Goal: Task Accomplishment & Management: Use online tool/utility

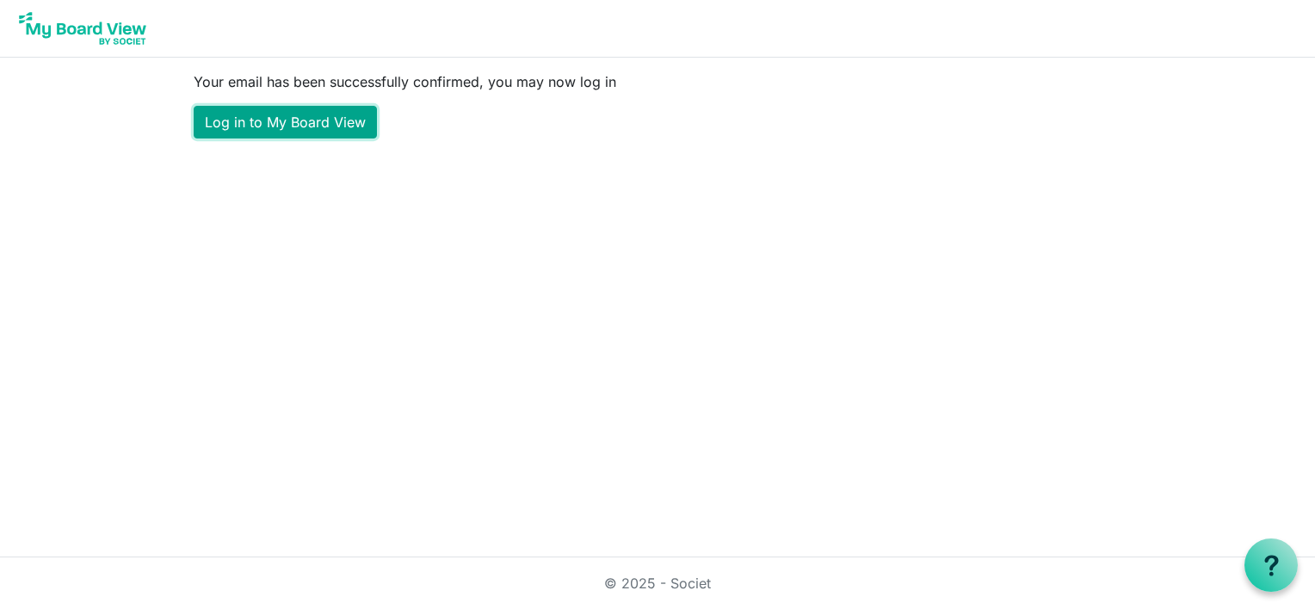
click at [283, 124] on link "Log in to My Board View" at bounding box center [285, 122] width 183 height 33
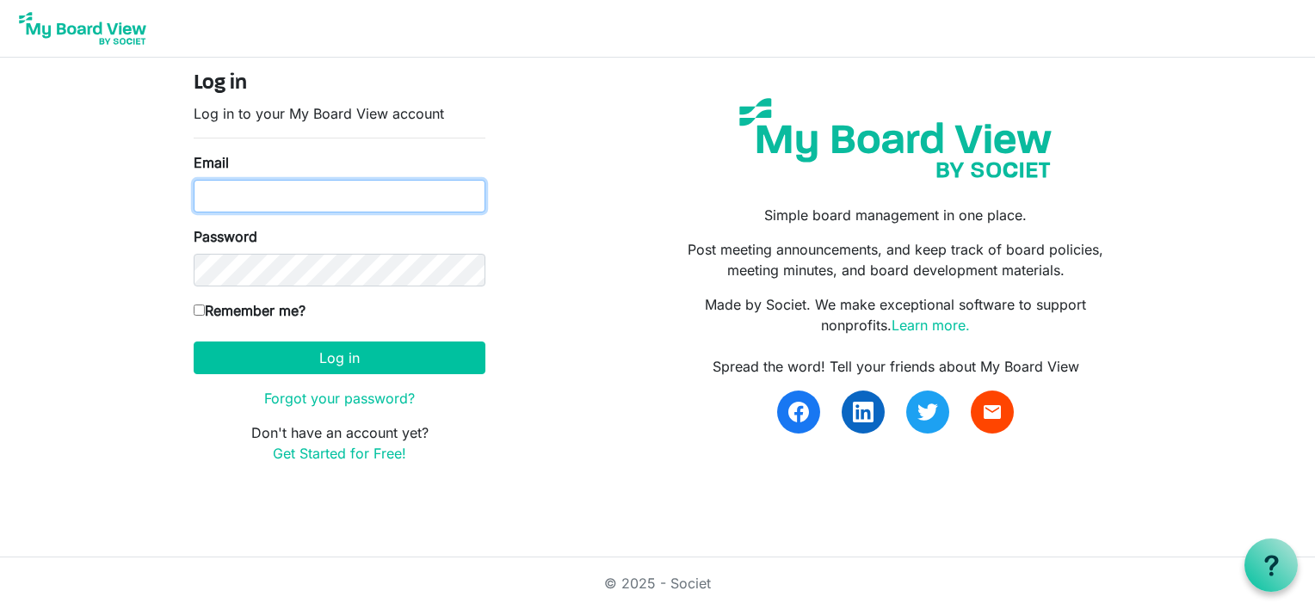
click at [270, 189] on input "Email" at bounding box center [340, 196] width 292 height 33
type input "[EMAIL_ADDRESS][DOMAIN_NAME]"
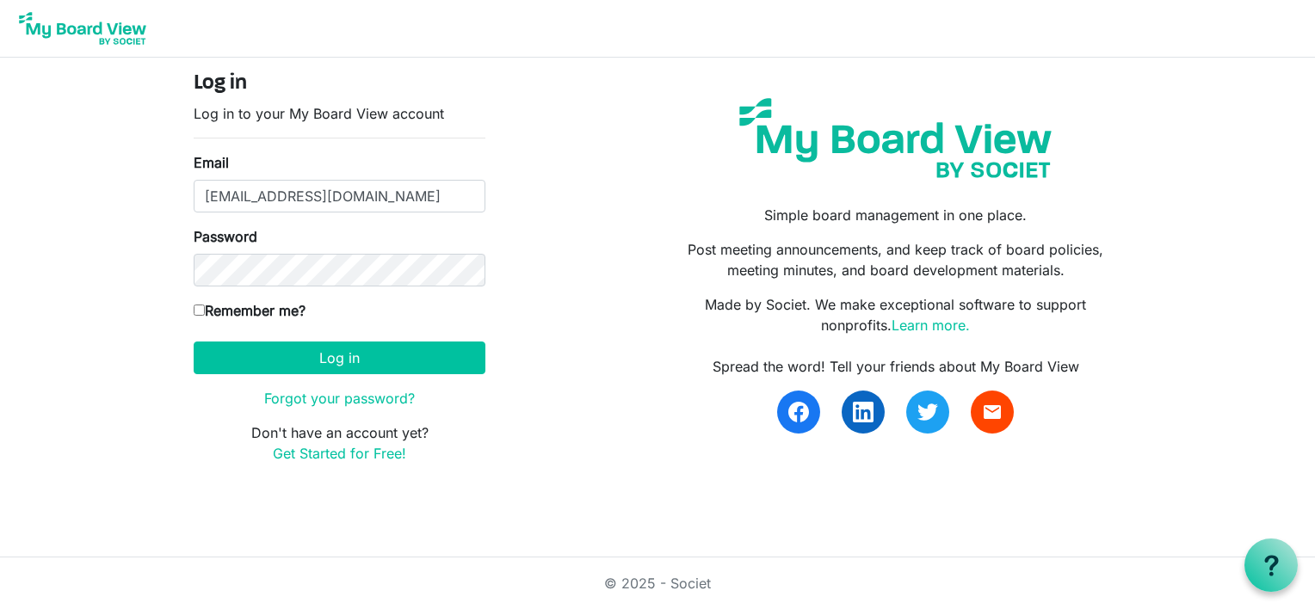
click at [195, 305] on input "Remember me?" at bounding box center [199, 310] width 11 height 11
checkbox input "true"
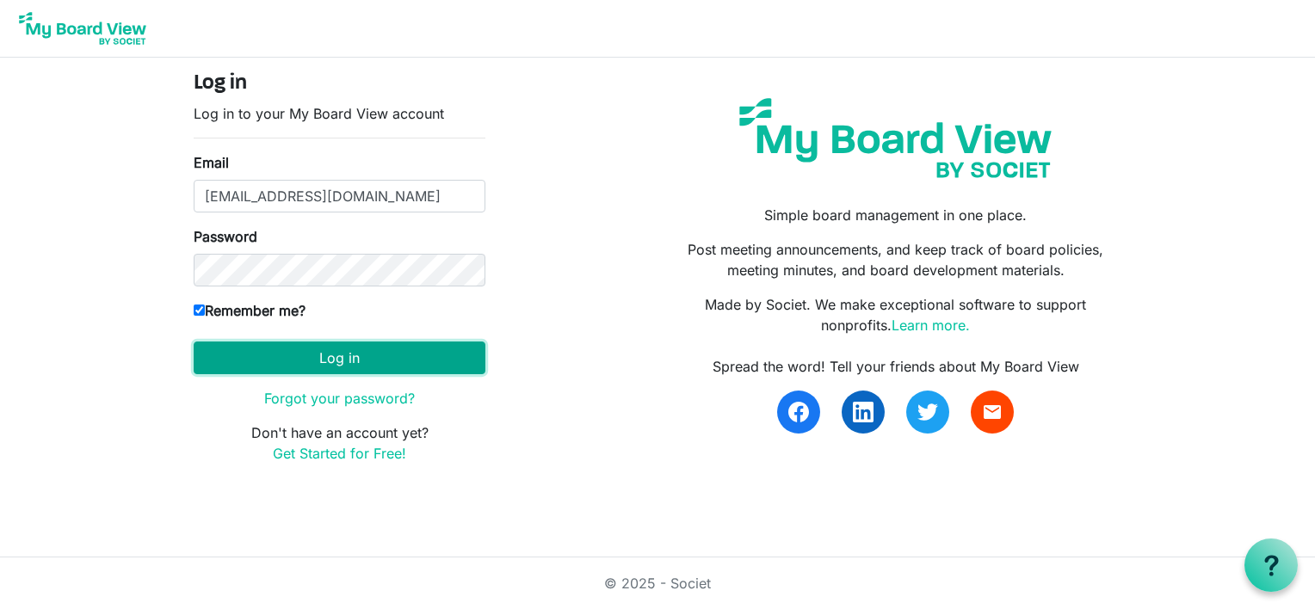
click at [293, 357] on button "Log in" at bounding box center [340, 358] width 292 height 33
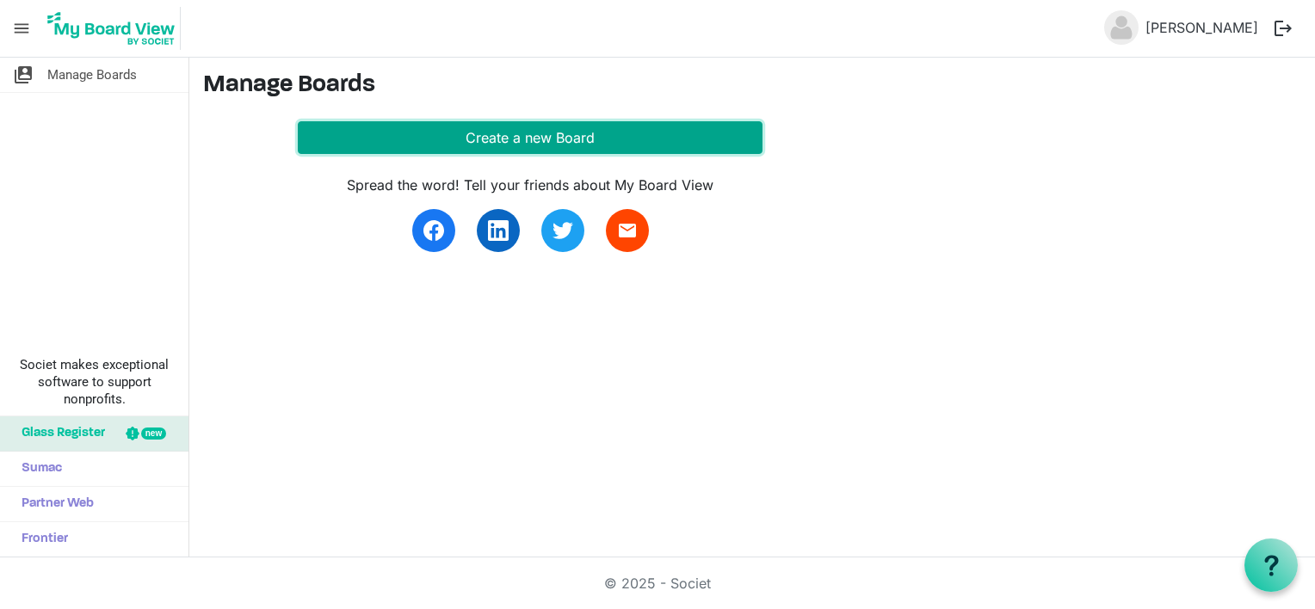
click at [553, 131] on button "Create a new Board" at bounding box center [530, 137] width 465 height 33
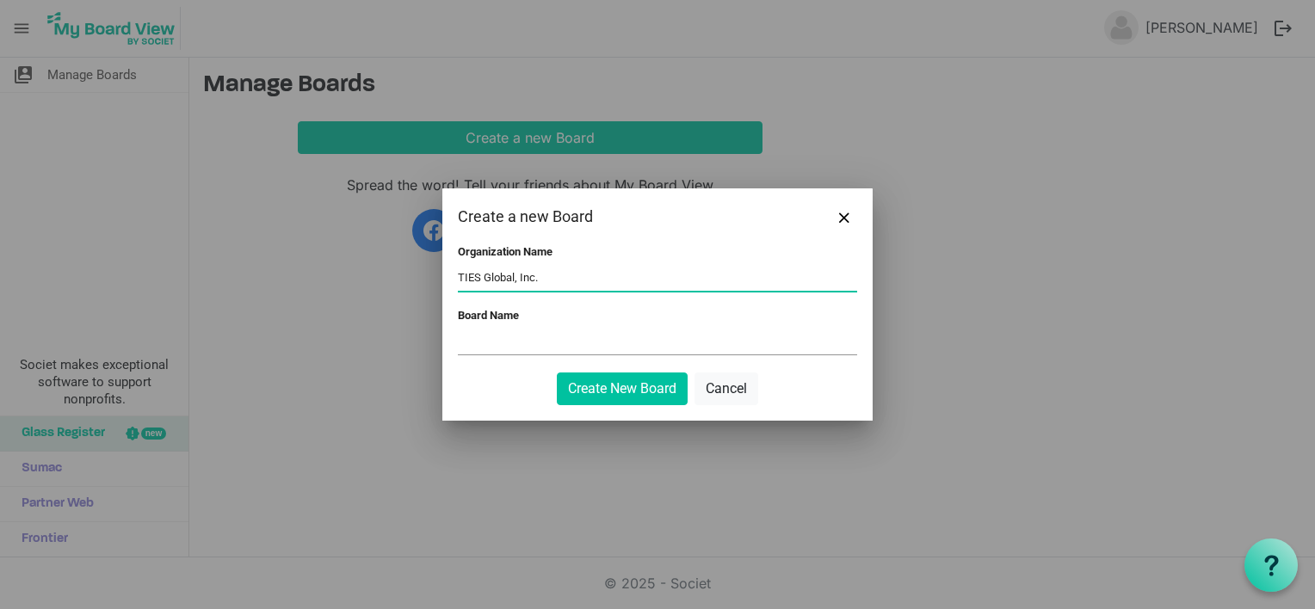
type input "TIES Global, Inc."
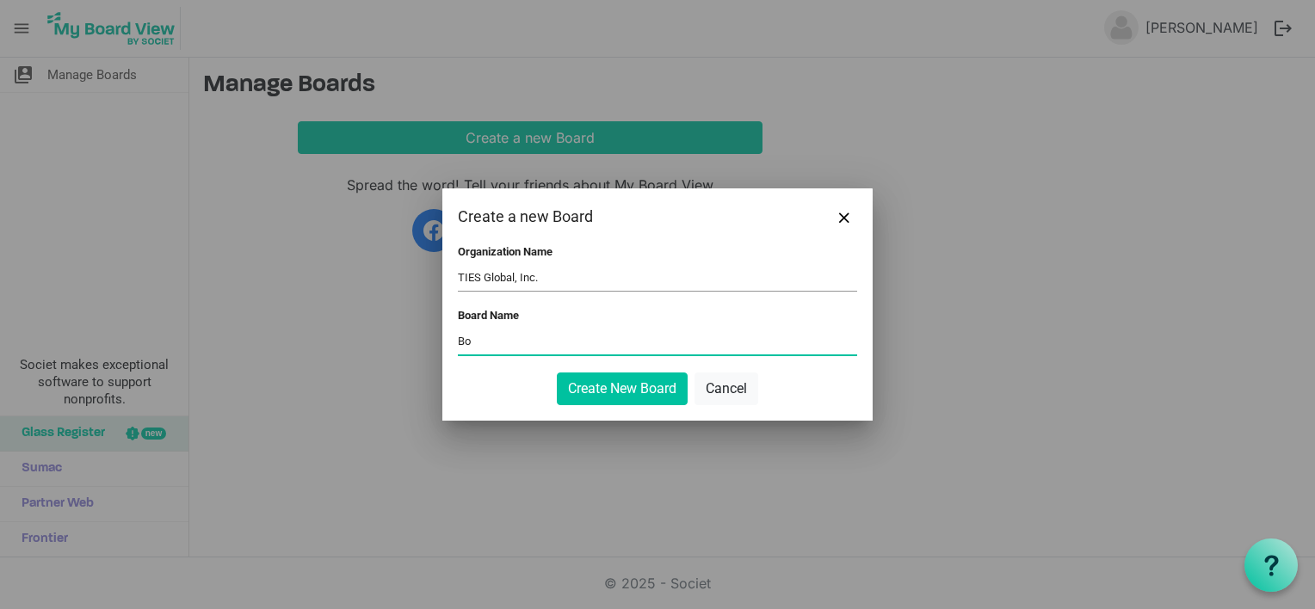
type input "B"
type input "TIES Global - Board of Directors"
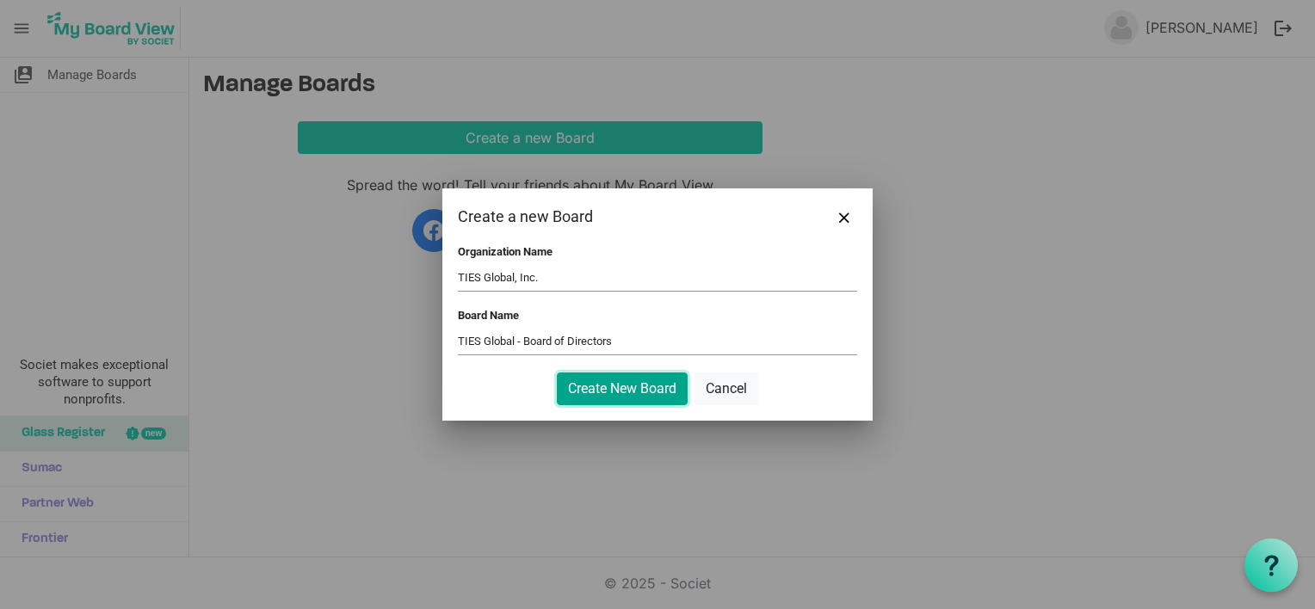
click at [622, 395] on button "Create New Board" at bounding box center [622, 389] width 131 height 33
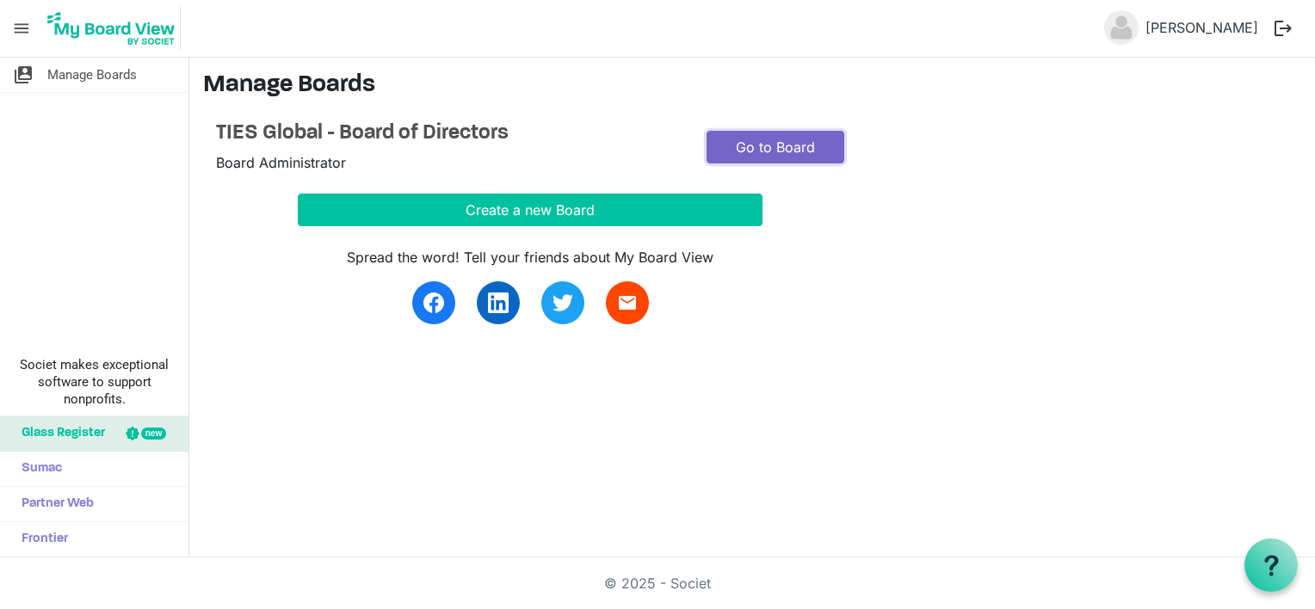
click at [795, 151] on link "Go to Board" at bounding box center [776, 147] width 138 height 33
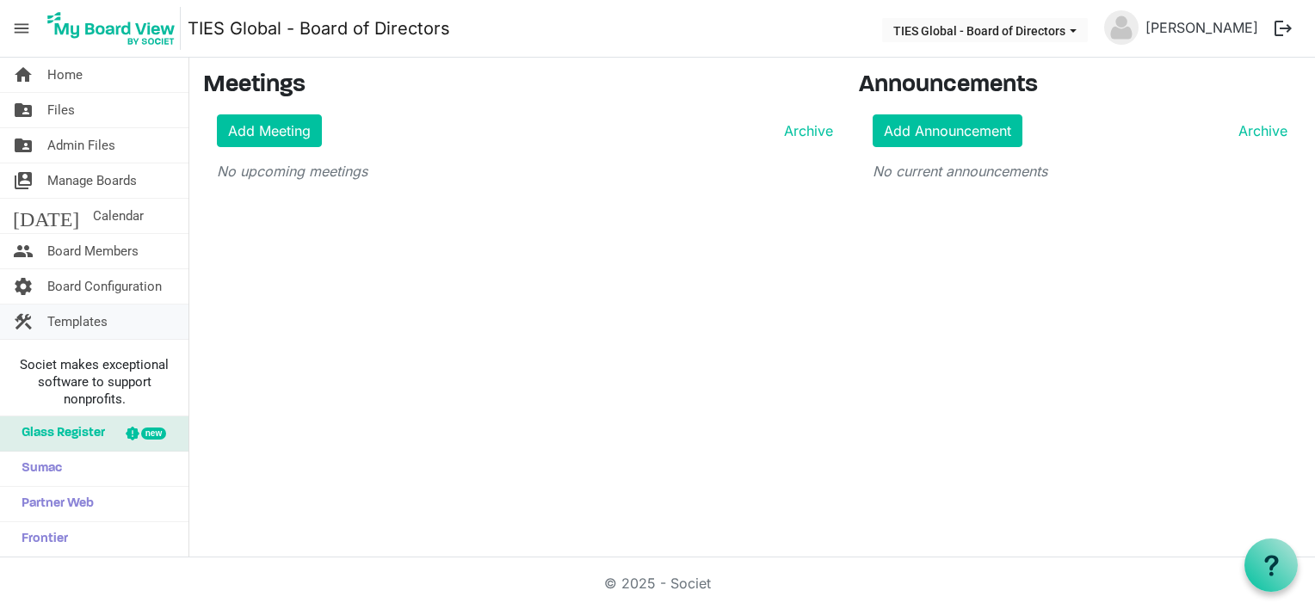
click at [66, 322] on span "Templates" at bounding box center [77, 322] width 60 height 34
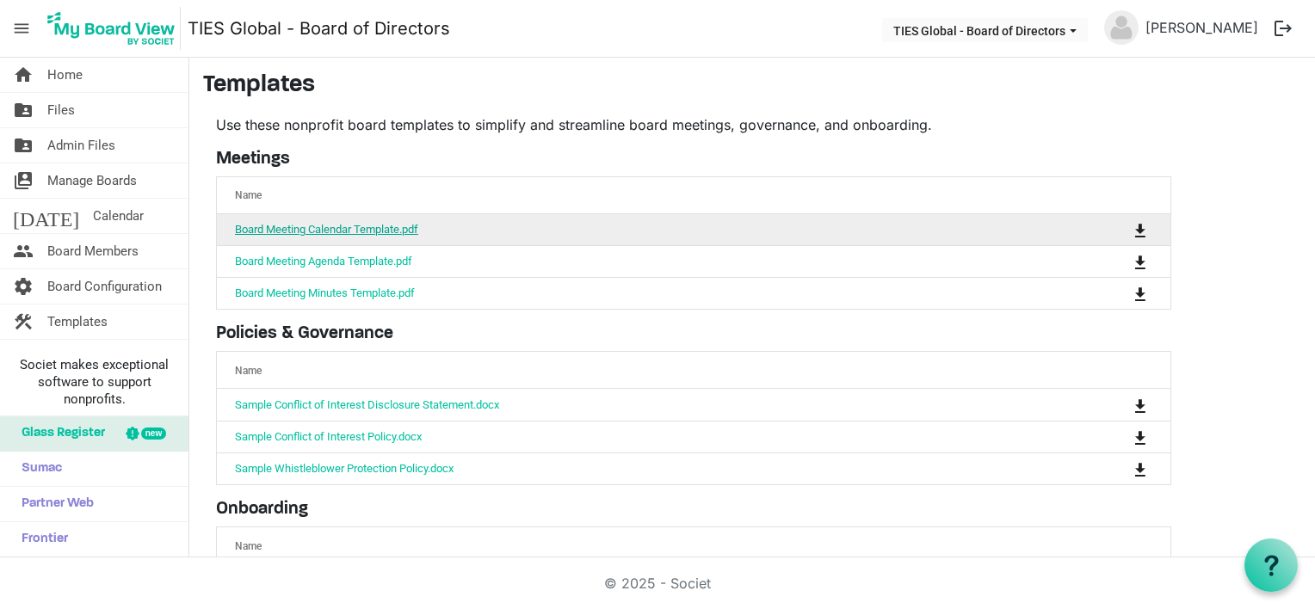
click at [306, 226] on link "Board Meeting Calendar Template.pdf" at bounding box center [326, 229] width 183 height 13
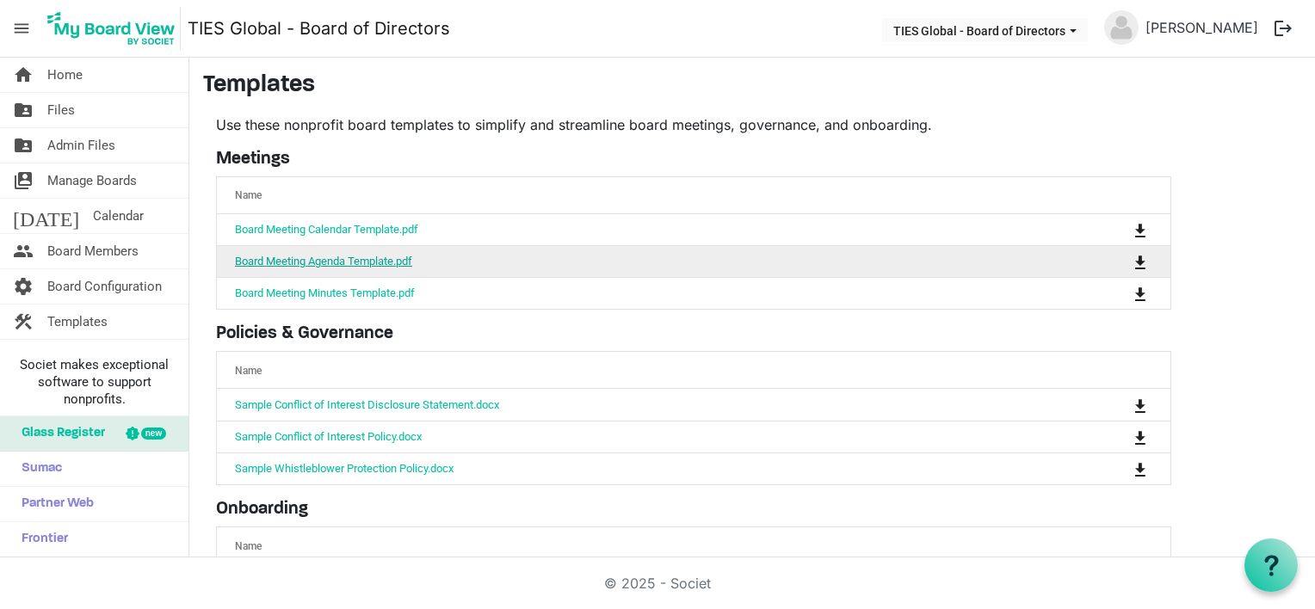
click at [304, 262] on link "Board Meeting Agenda Template.pdf" at bounding box center [323, 261] width 177 height 13
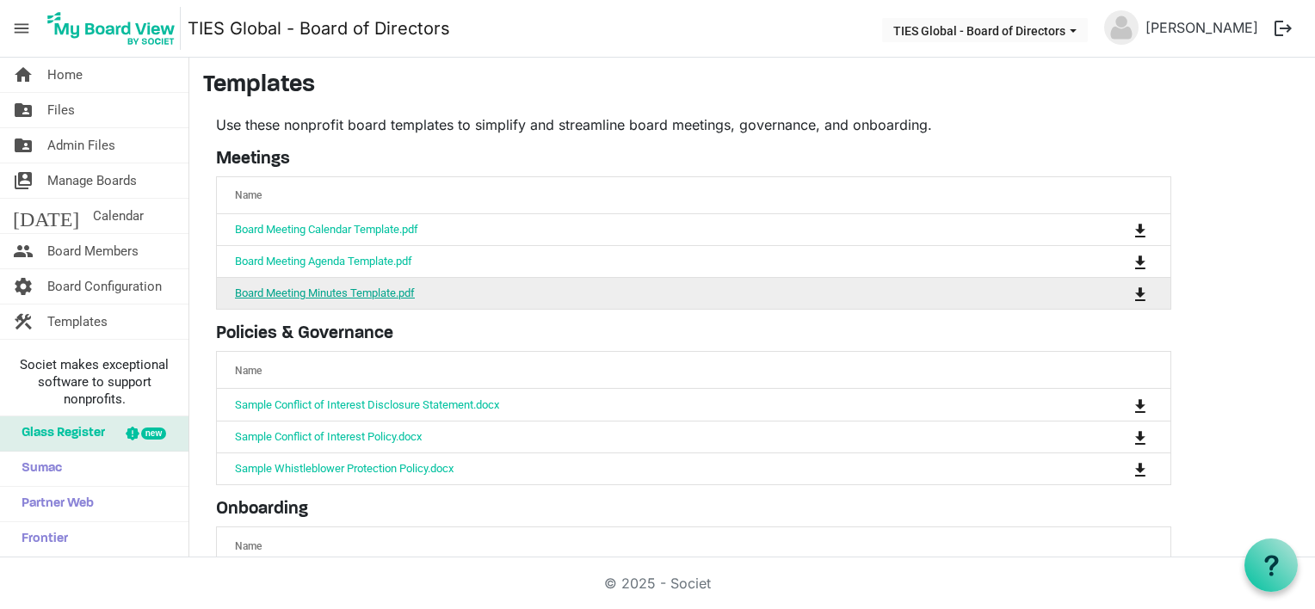
click at [295, 289] on link "Board Meeting Minutes Template.pdf" at bounding box center [325, 293] width 180 height 13
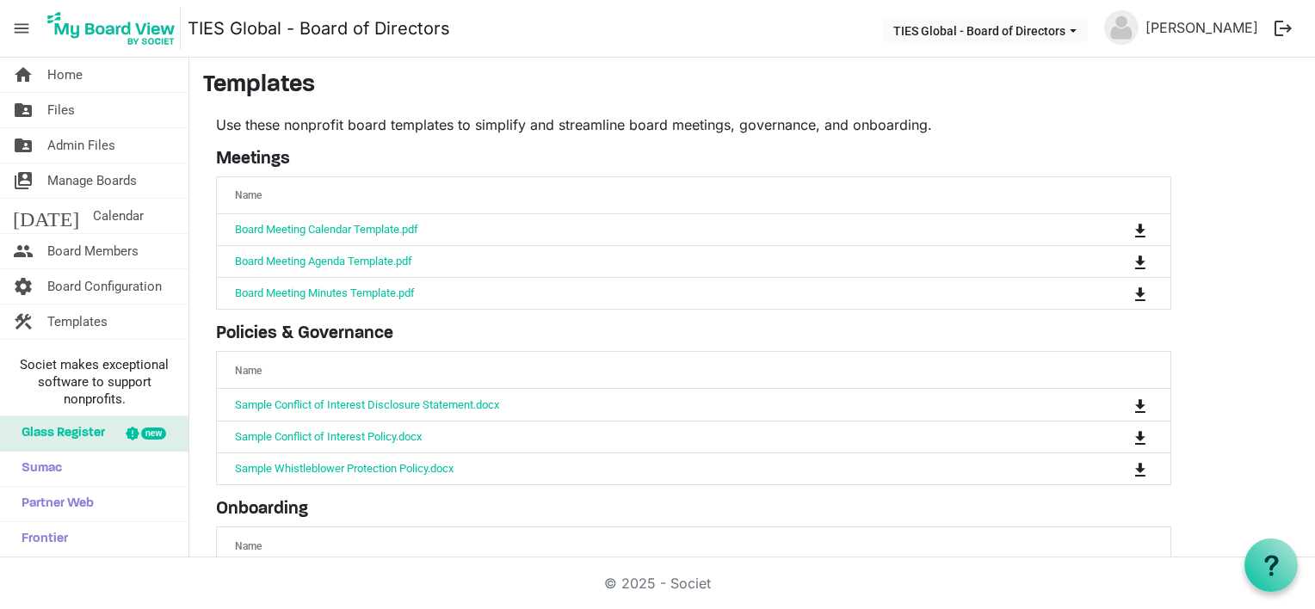
click at [200, 262] on main "Templates Use these nonprofit board templates to simplify and streamline board …" at bounding box center [752, 406] width 1126 height 696
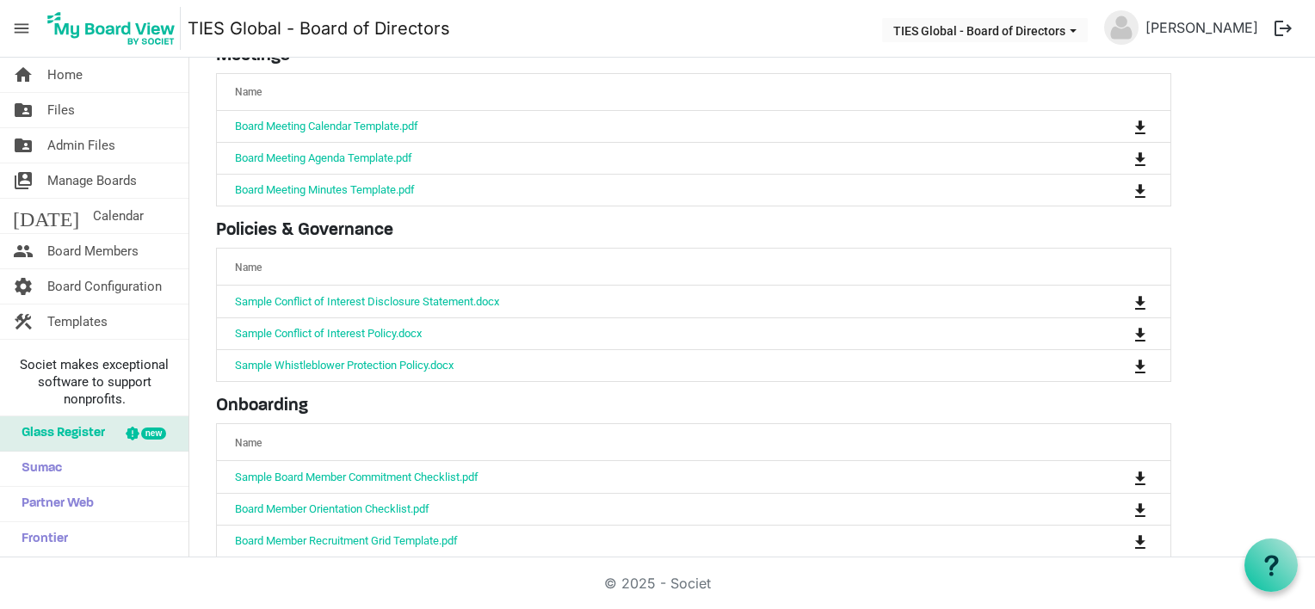
scroll to position [138, 0]
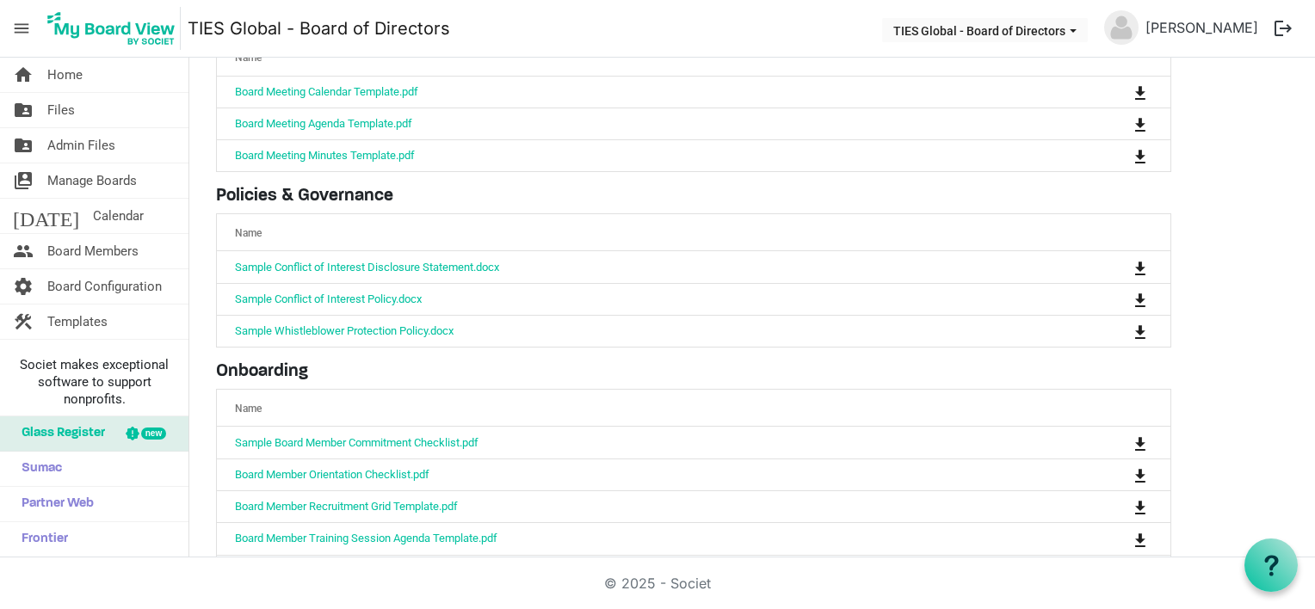
click at [200, 321] on main "Templates Use these nonprofit board templates to simplify and streamline board …" at bounding box center [752, 268] width 1126 height 696
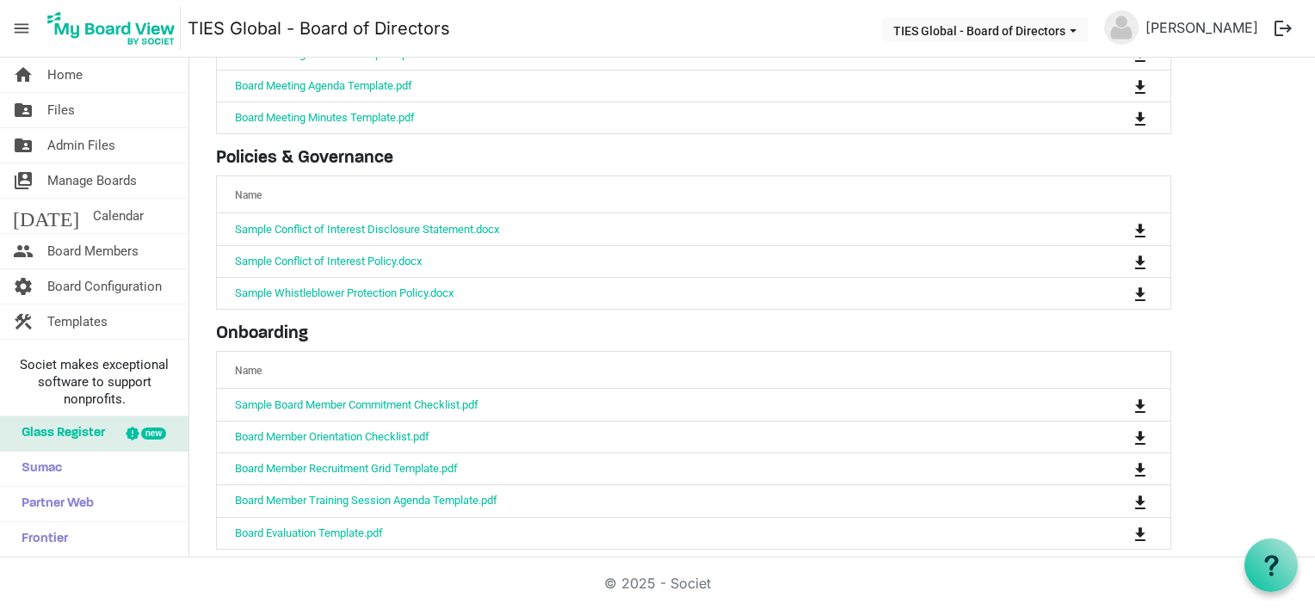
scroll to position [189, 0]
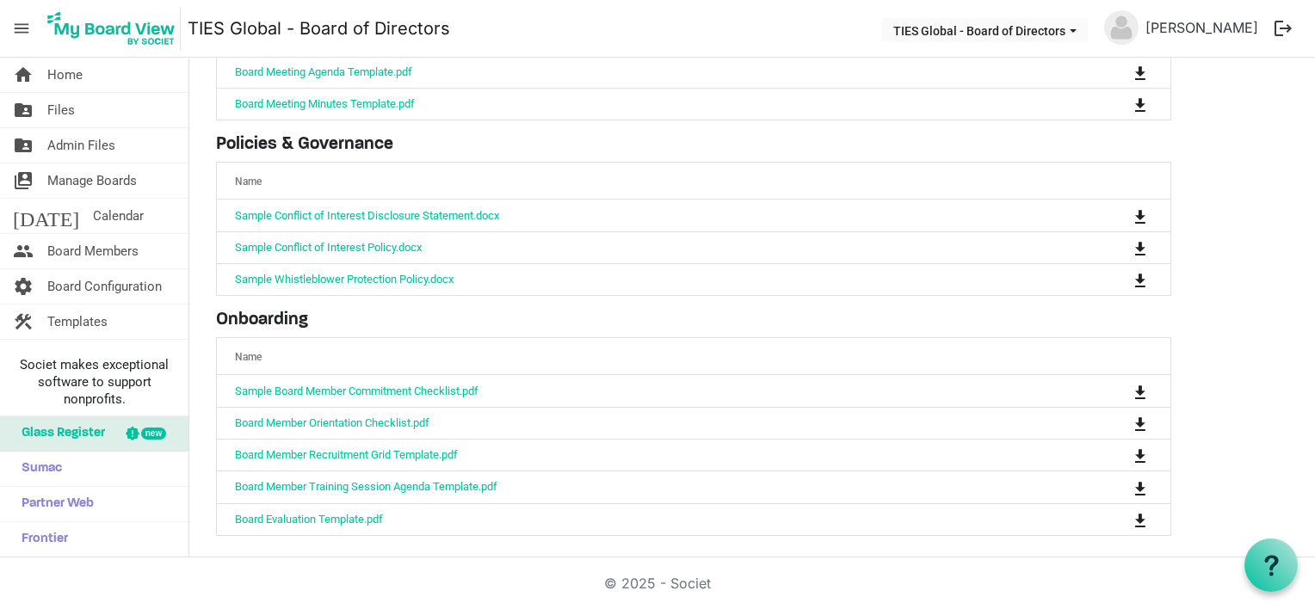
click at [201, 418] on main "Templates Use these nonprofit board templates to simplify and streamline board …" at bounding box center [752, 216] width 1126 height 696
click at [203, 113] on div "Use these nonprofit board templates to simplify and streamline board meetings, …" at bounding box center [693, 230] width 981 height 611
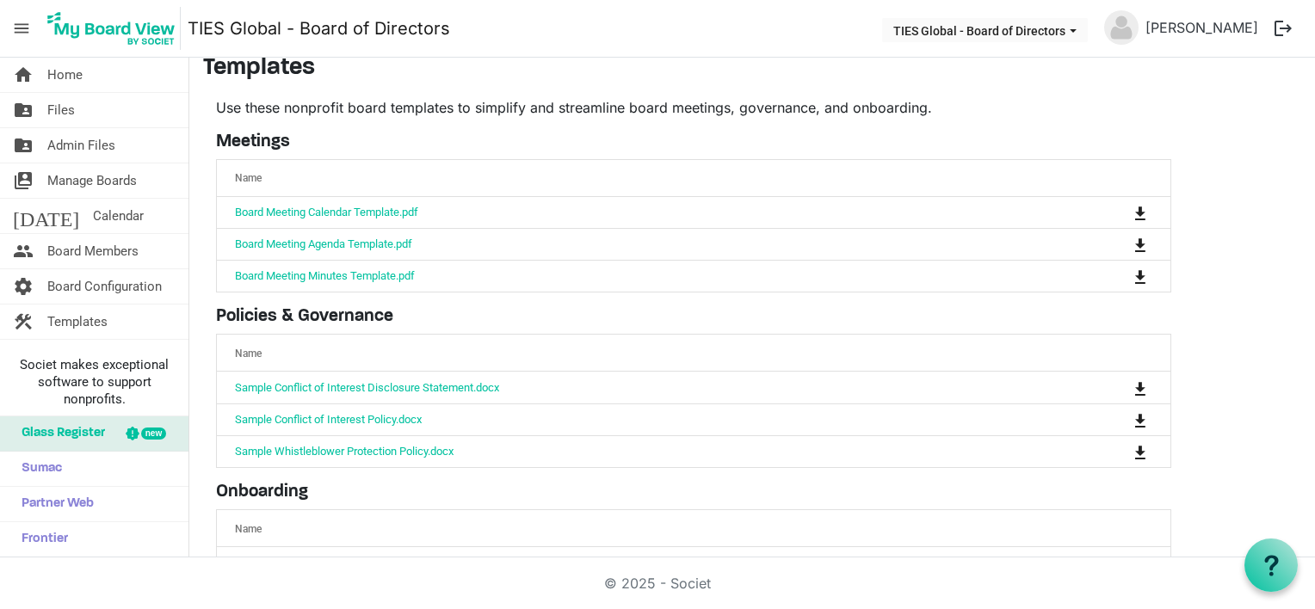
scroll to position [0, 0]
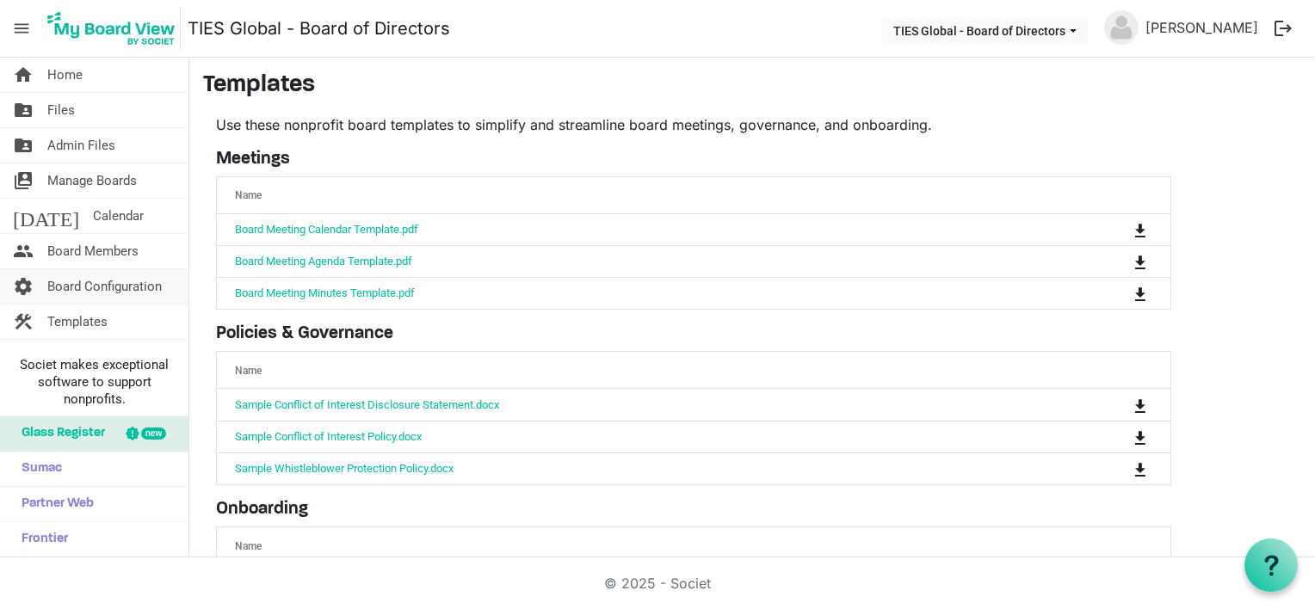
click at [96, 286] on span "Board Configuration" at bounding box center [104, 286] width 114 height 34
click at [102, 185] on span "Manage Boards" at bounding box center [92, 181] width 90 height 34
click at [93, 217] on span "Calendar" at bounding box center [118, 216] width 51 height 34
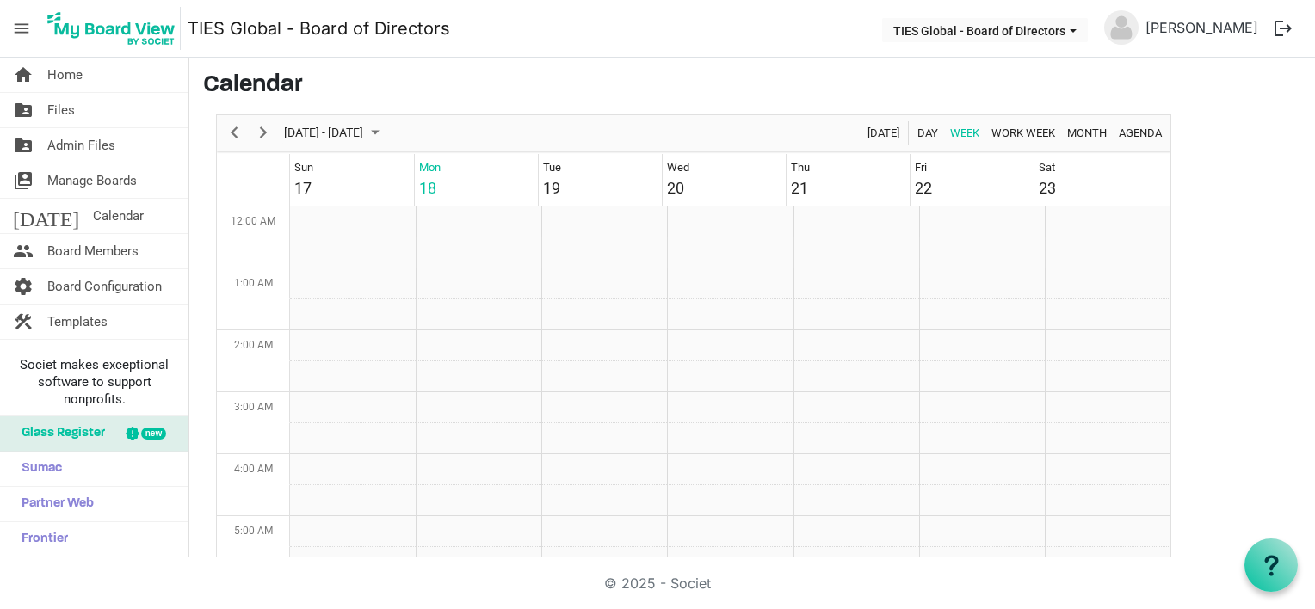
scroll to position [558, 0]
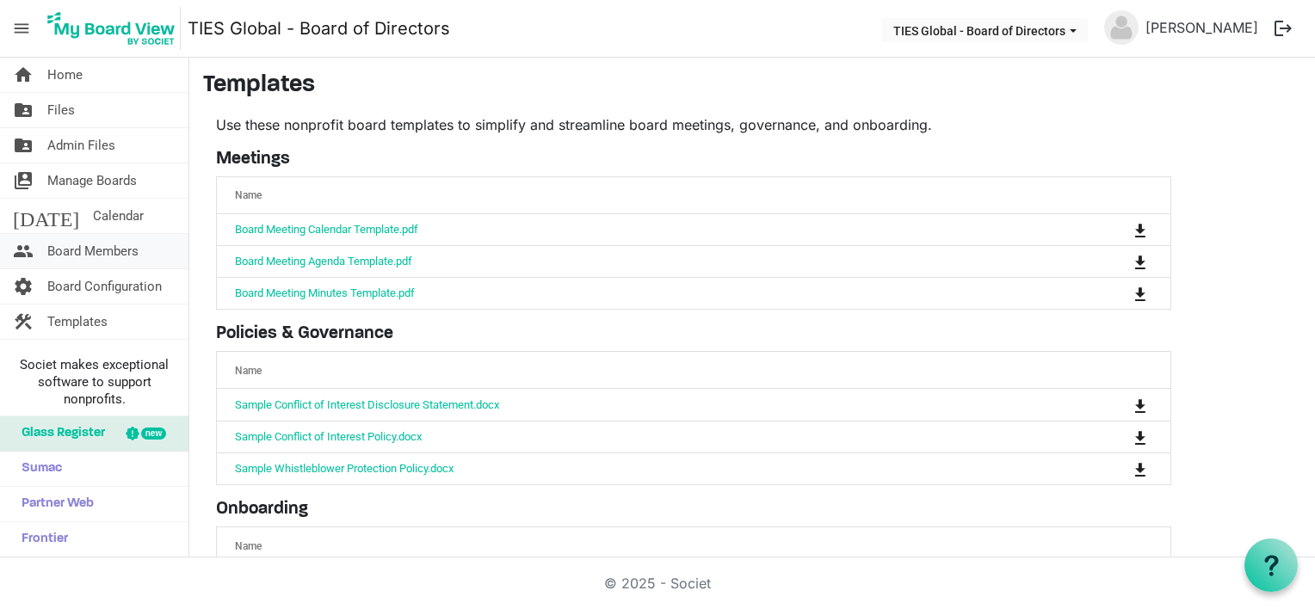
click at [77, 253] on span "Board Members" at bounding box center [92, 251] width 91 height 34
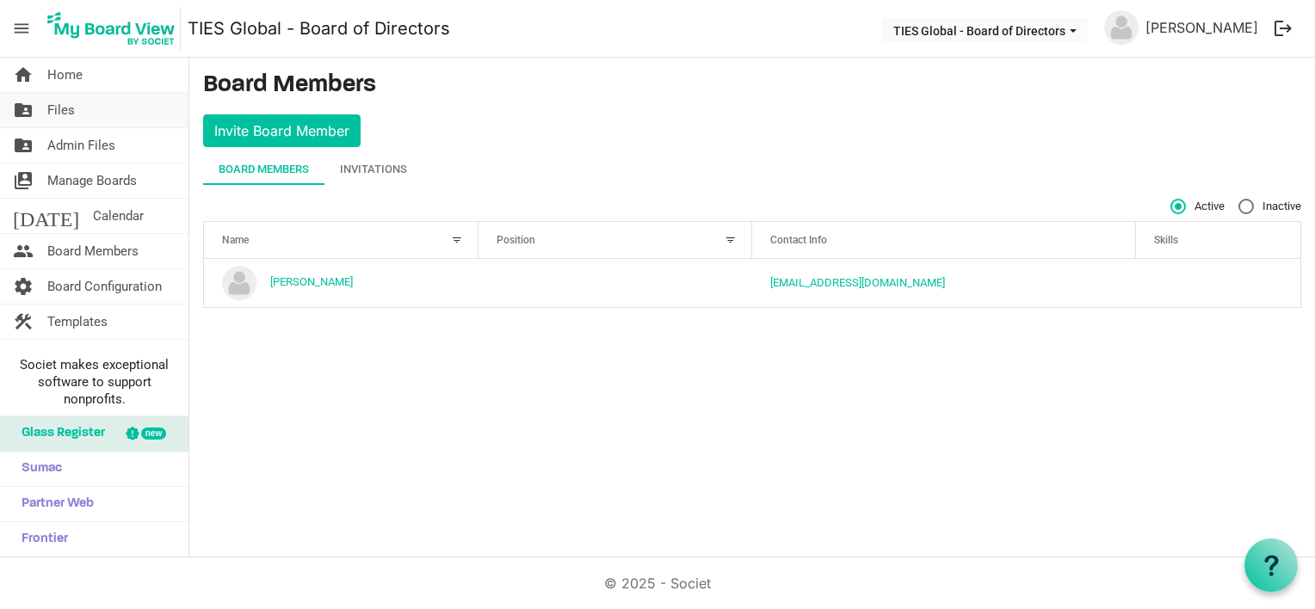
click at [68, 108] on span "Files" at bounding box center [61, 110] width 28 height 34
